Goal: Check status: Check status

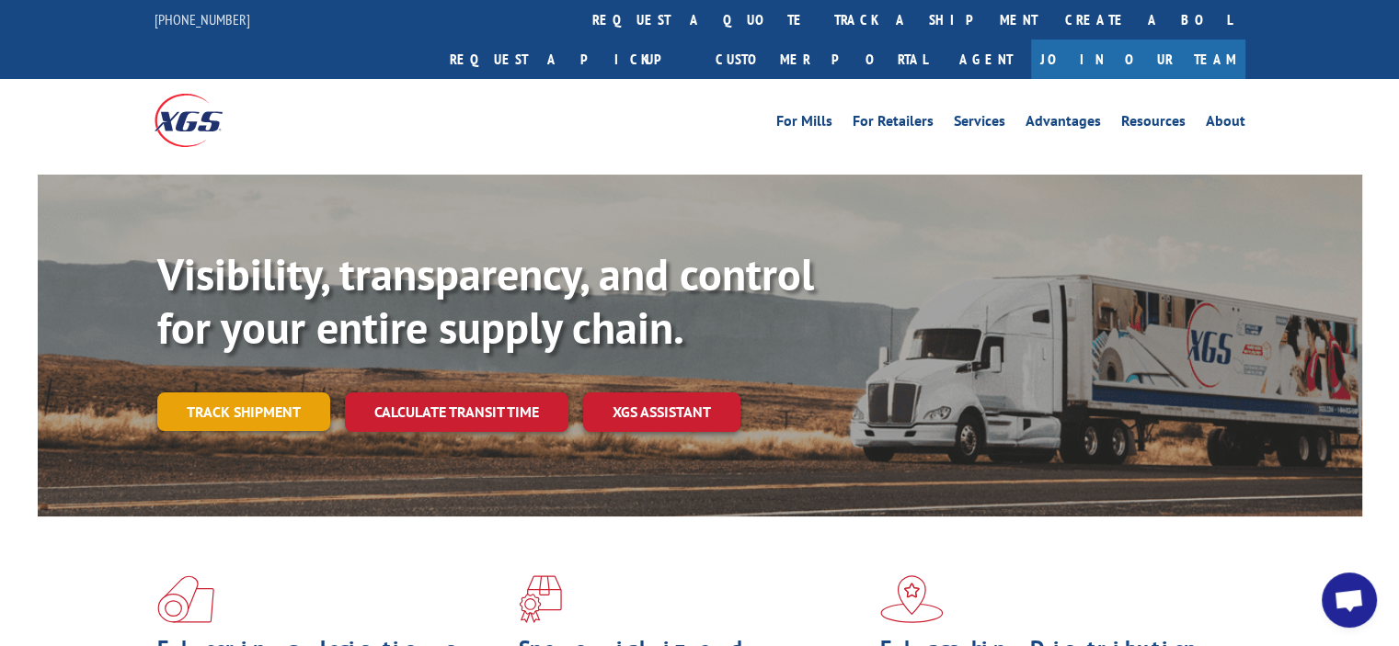
click at [273, 393] on link "Track shipment" at bounding box center [243, 412] width 173 height 39
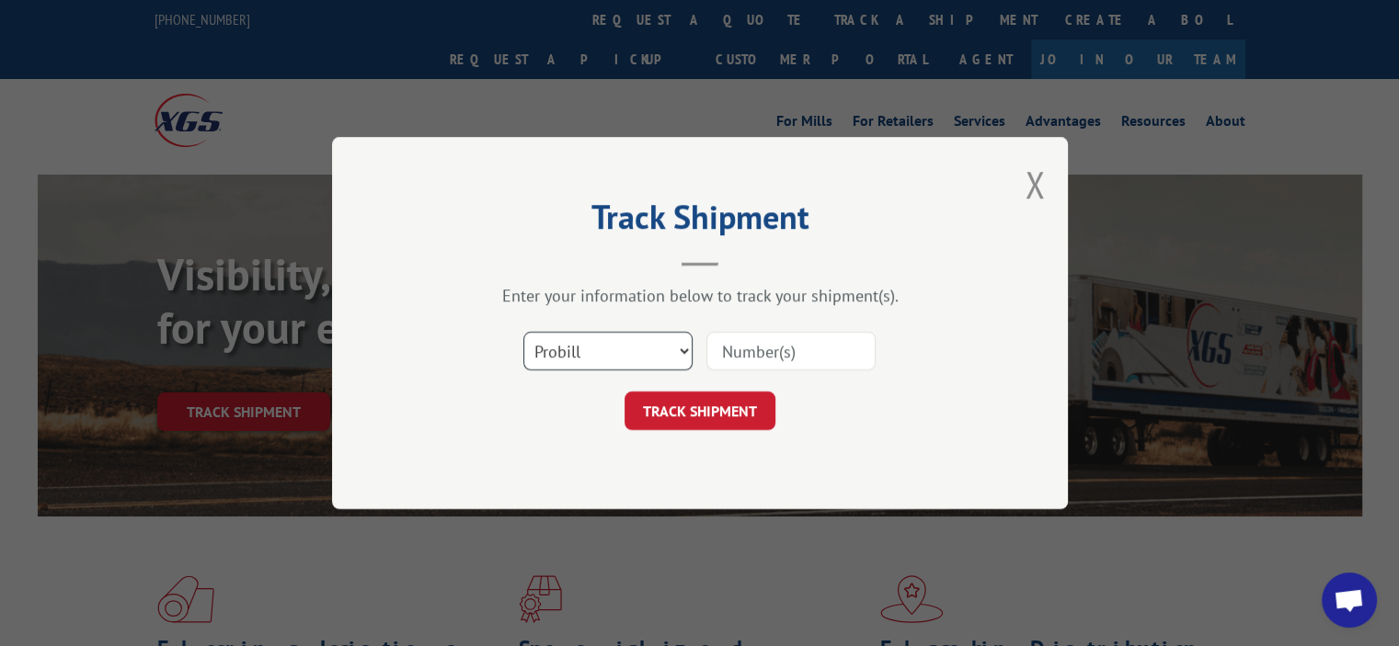
drag, startPoint x: 625, startPoint y: 359, endPoint x: 631, endPoint y: 368, distance: 10.7
click at [625, 359] on select "Select category... Probill BOL PO" at bounding box center [607, 351] width 169 height 39
select select "bol"
click at [523, 332] on select "Select category... Probill BOL PO" at bounding box center [607, 351] width 169 height 39
click at [762, 345] on input at bounding box center [790, 351] width 169 height 39
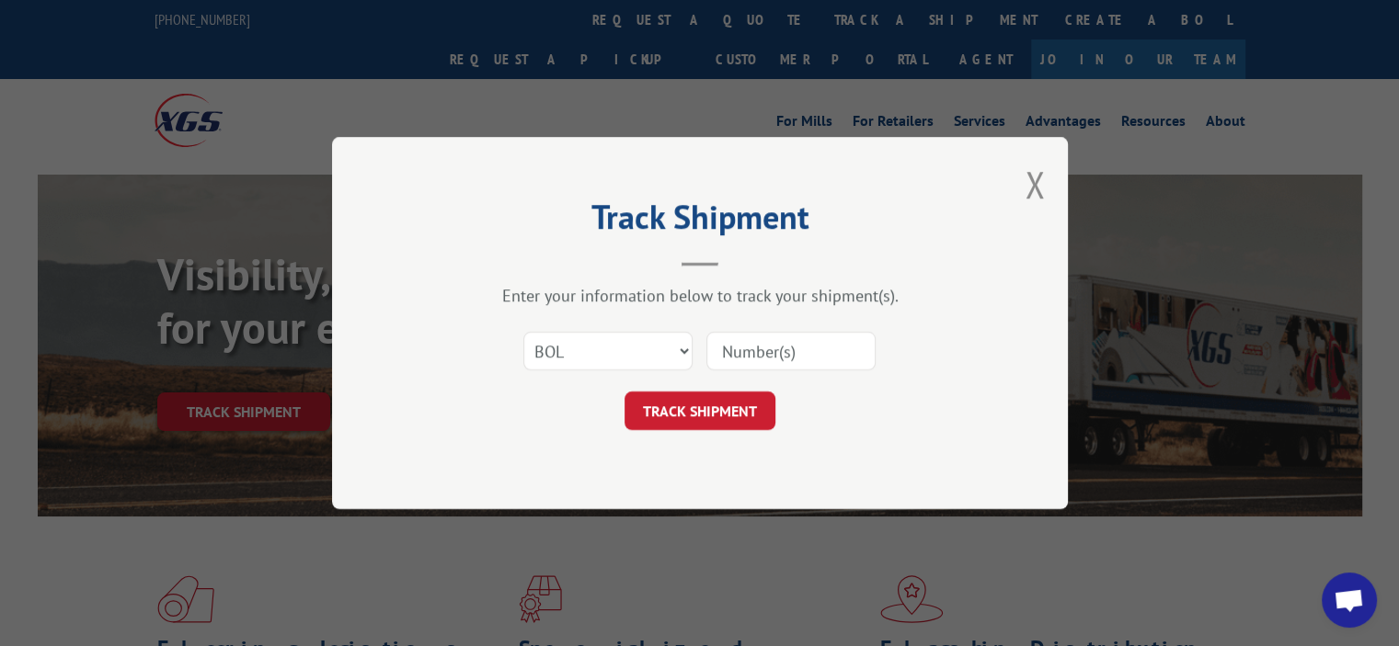
paste input "5606196"
type input "5606196"
click at [725, 416] on button "TRACK SHIPMENT" at bounding box center [699, 411] width 151 height 39
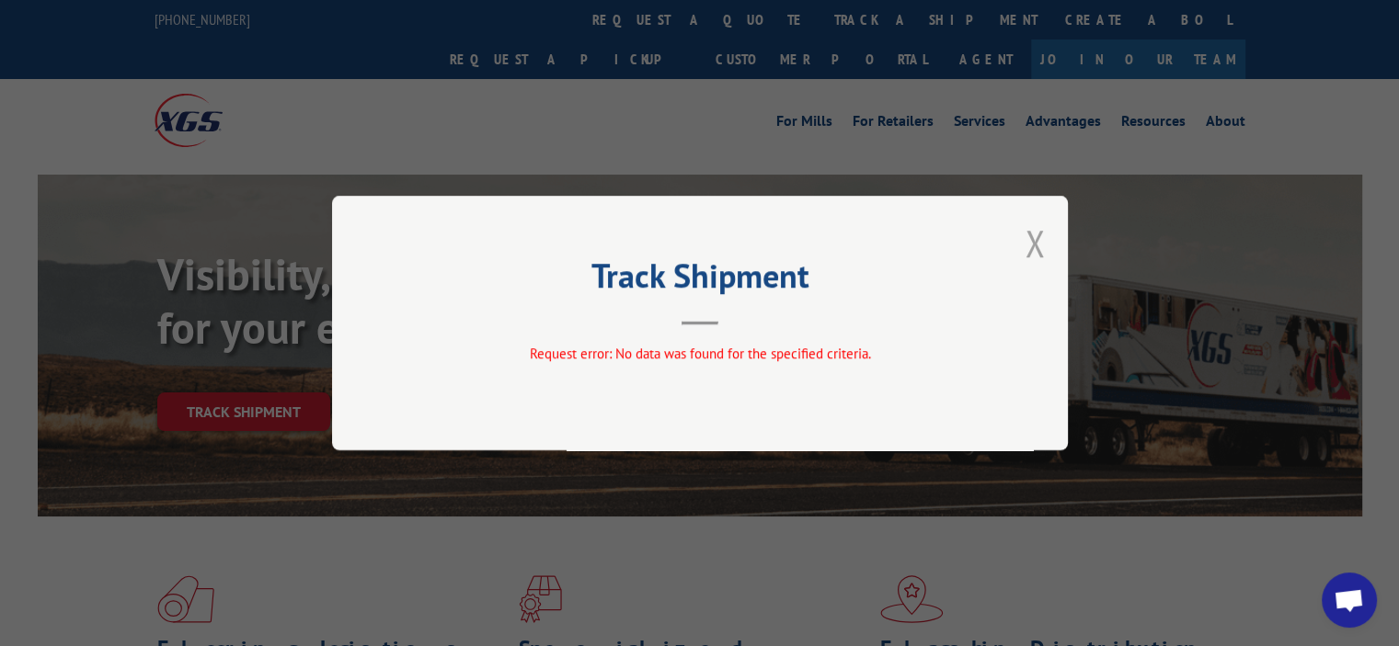
click at [1037, 239] on button "Close modal" at bounding box center [1034, 243] width 20 height 49
